Goal: Task Accomplishment & Management: Manage account settings

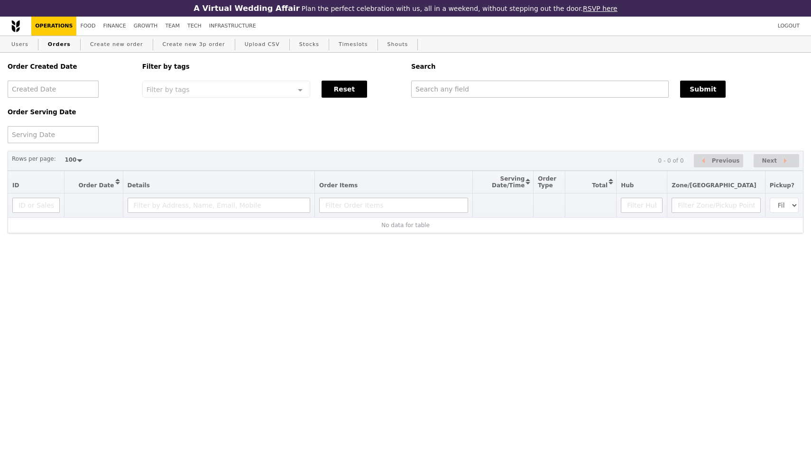
select select "100"
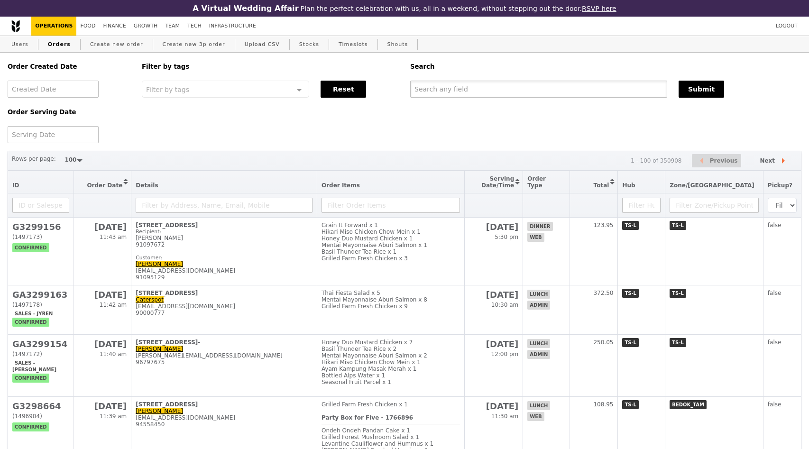
click at [436, 92] on input "text" at bounding box center [538, 89] width 257 height 17
paste input "[PERSON_NAME][EMAIL_ADDRESS][DOMAIN_NAME]"
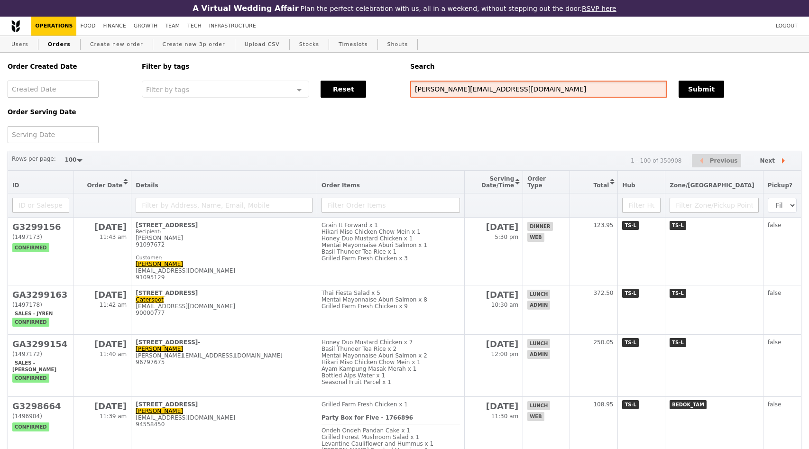
type input "[PERSON_NAME][EMAIL_ADDRESS][DOMAIN_NAME]"
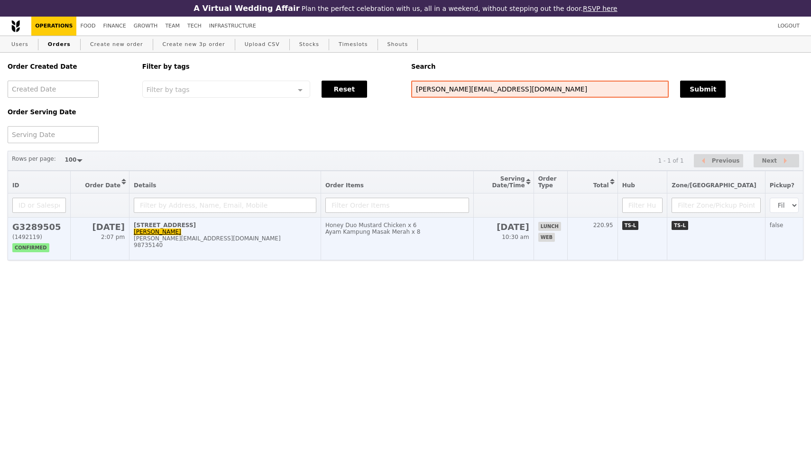
click at [93, 234] on td "[DATE] 2:07 pm" at bounding box center [99, 239] width 59 height 43
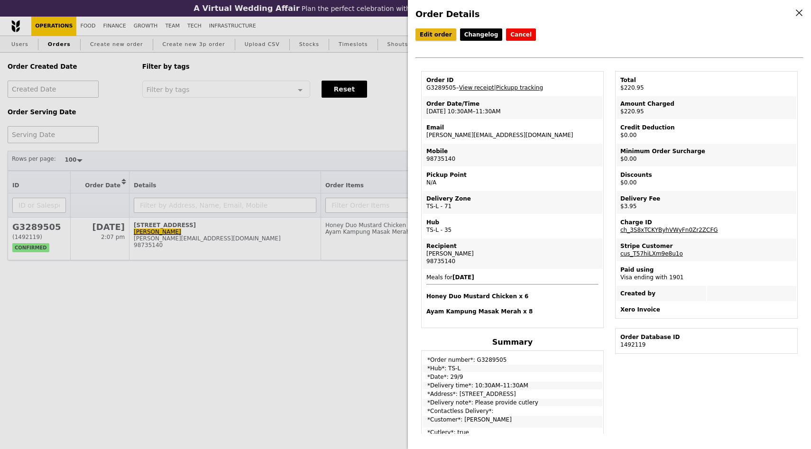
click at [432, 36] on link "Edit order" at bounding box center [435, 34] width 41 height 12
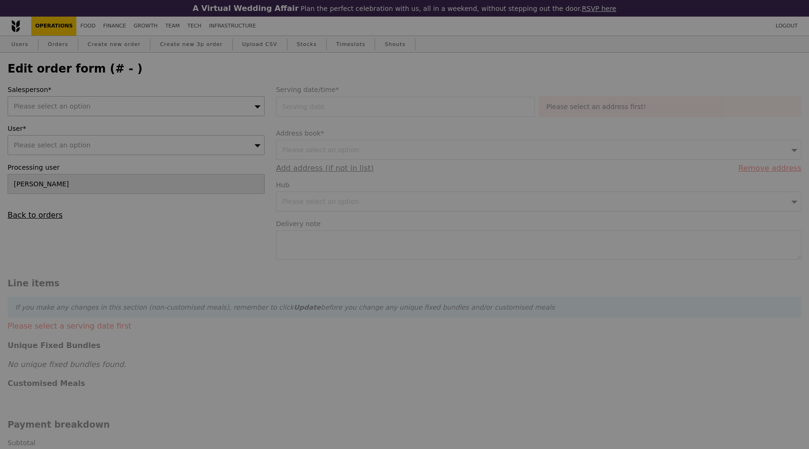
type input "[DATE]"
type textarea "Please provide cutlery"
type input "217.00"
type input "2.71"
type input "2.95"
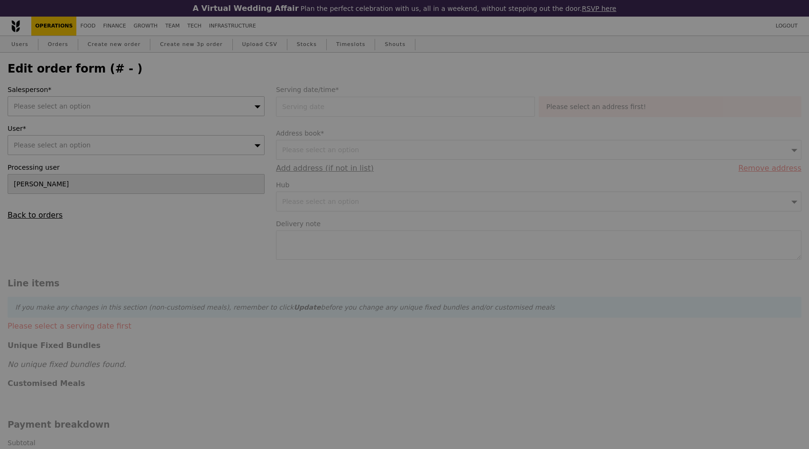
type input "219.95"
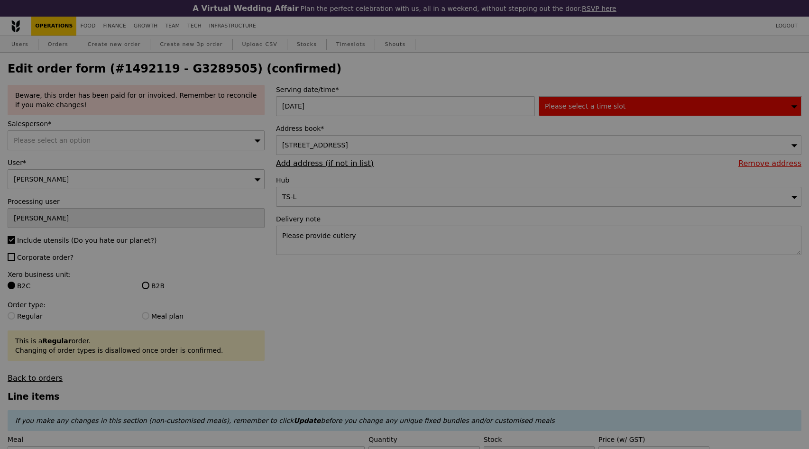
type input "4"
type input "3"
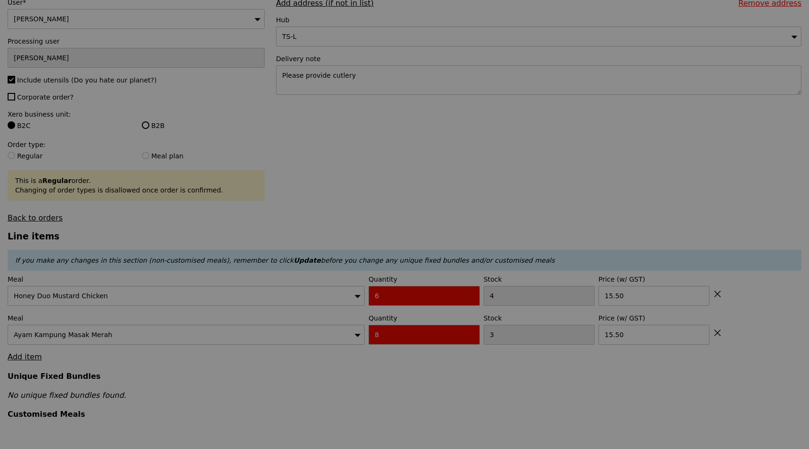
scroll to position [182, 0]
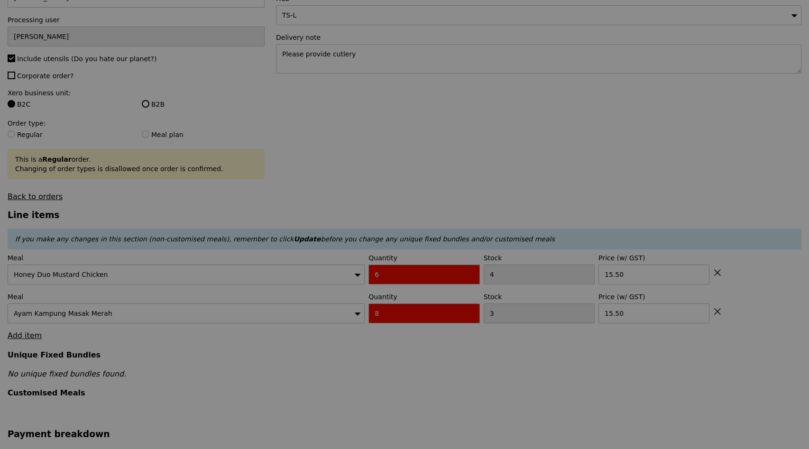
click at [483, 200] on div at bounding box center [404, 224] width 809 height 449
